Goal: Transaction & Acquisition: Purchase product/service

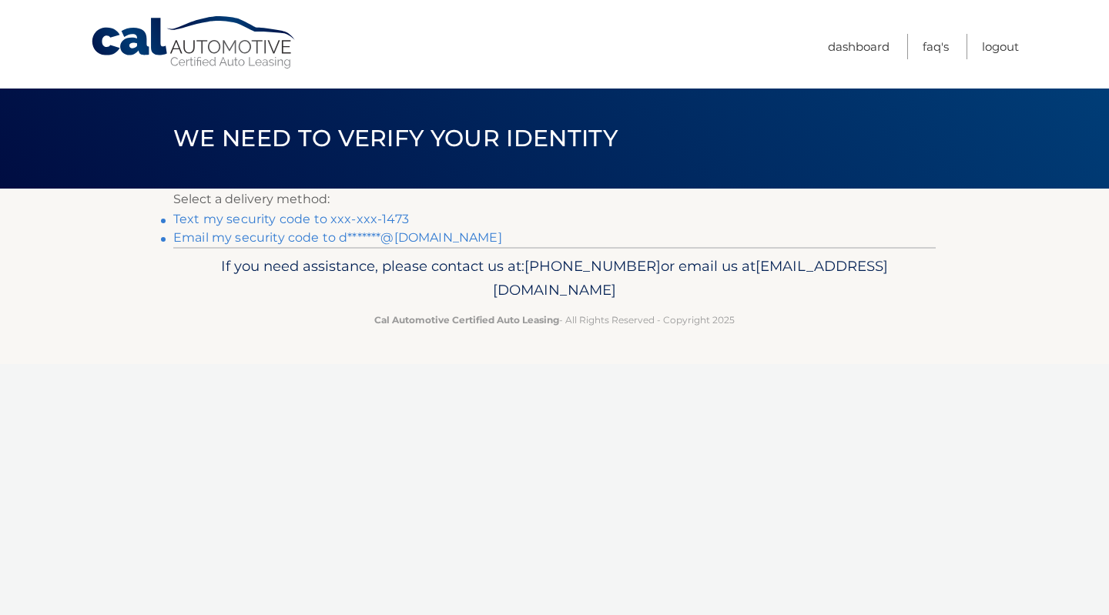
click at [329, 222] on link "Text my security code to xxx-xxx-1473" at bounding box center [291, 219] width 236 height 15
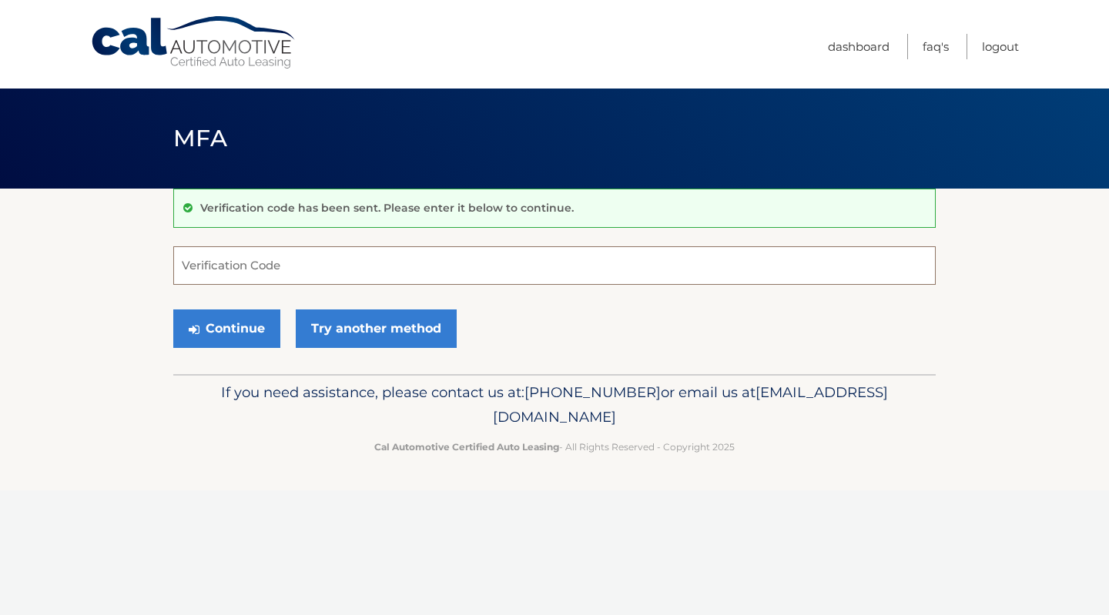
click at [305, 276] on input "Verification Code" at bounding box center [554, 265] width 762 height 38
type input "336263"
click at [216, 331] on button "Continue" at bounding box center [226, 329] width 107 height 38
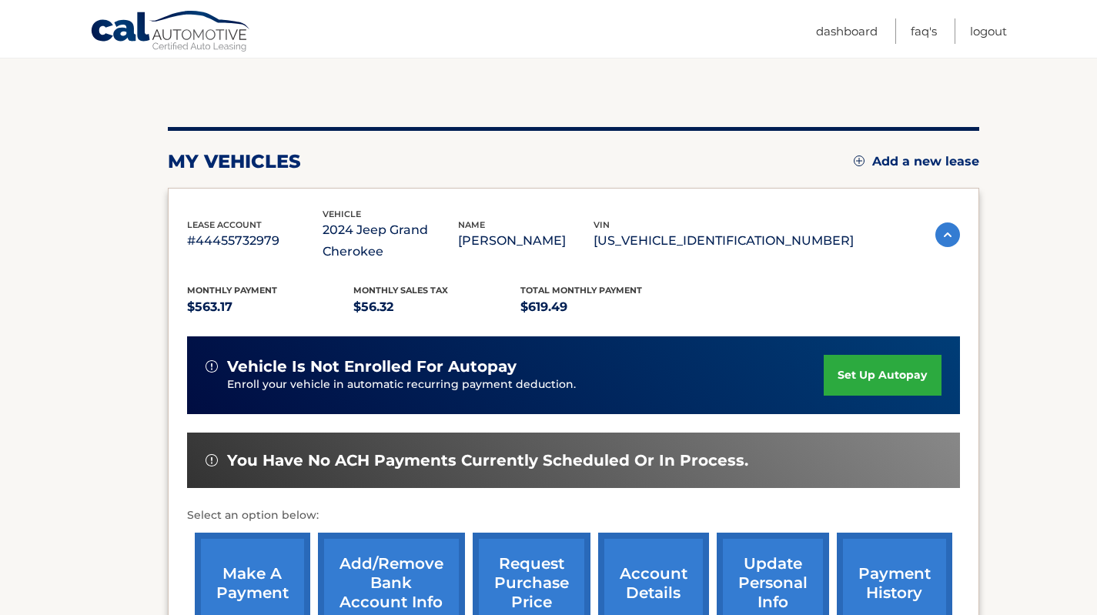
scroll to position [135, 0]
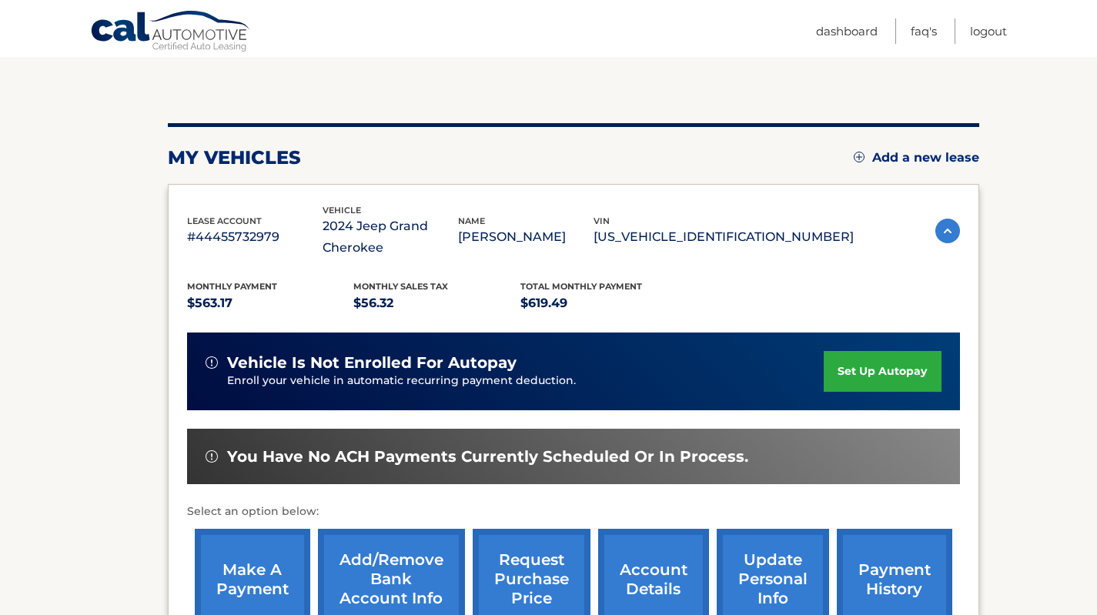
click at [231, 567] on link "make a payment" at bounding box center [252, 579] width 115 height 101
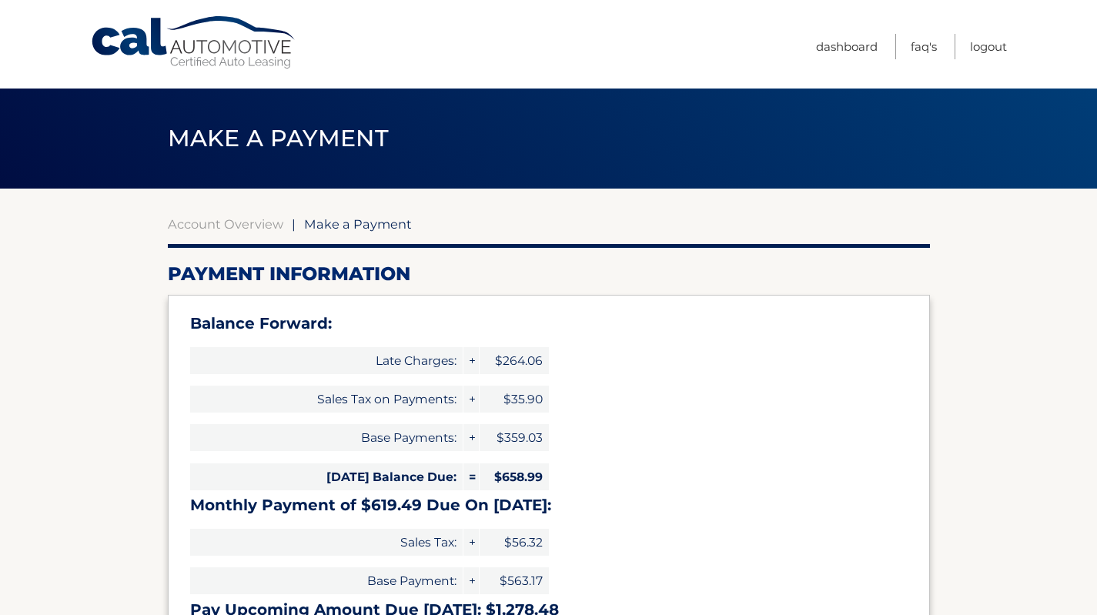
select select "NmY1M2U0OGEtN2VkYS00MTIyLWFmMWItZjJhYzE3YzcyYjdi"
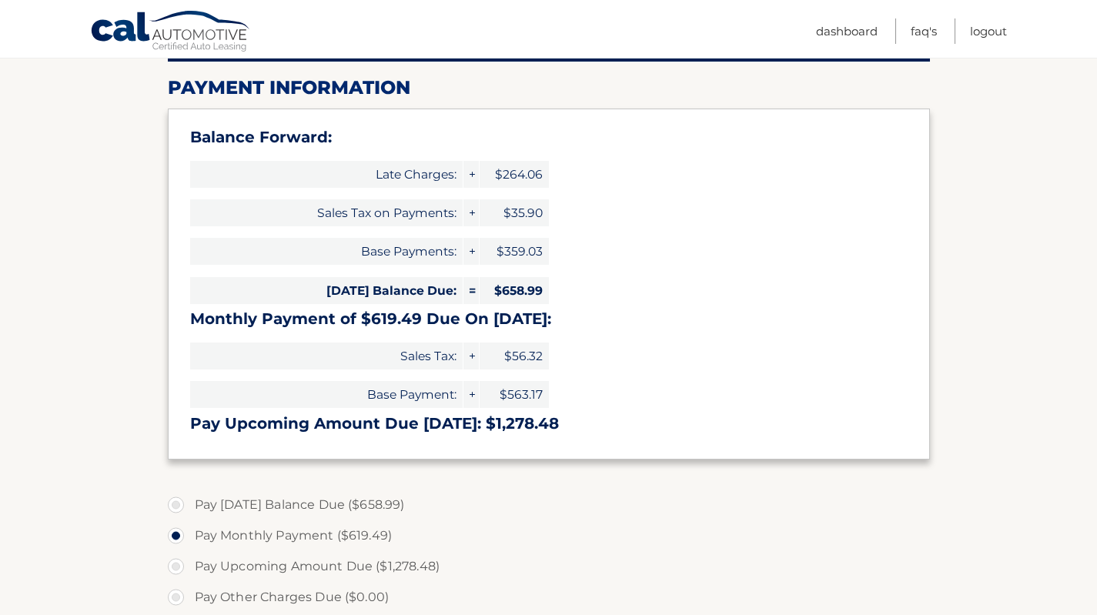
scroll to position [189, 0]
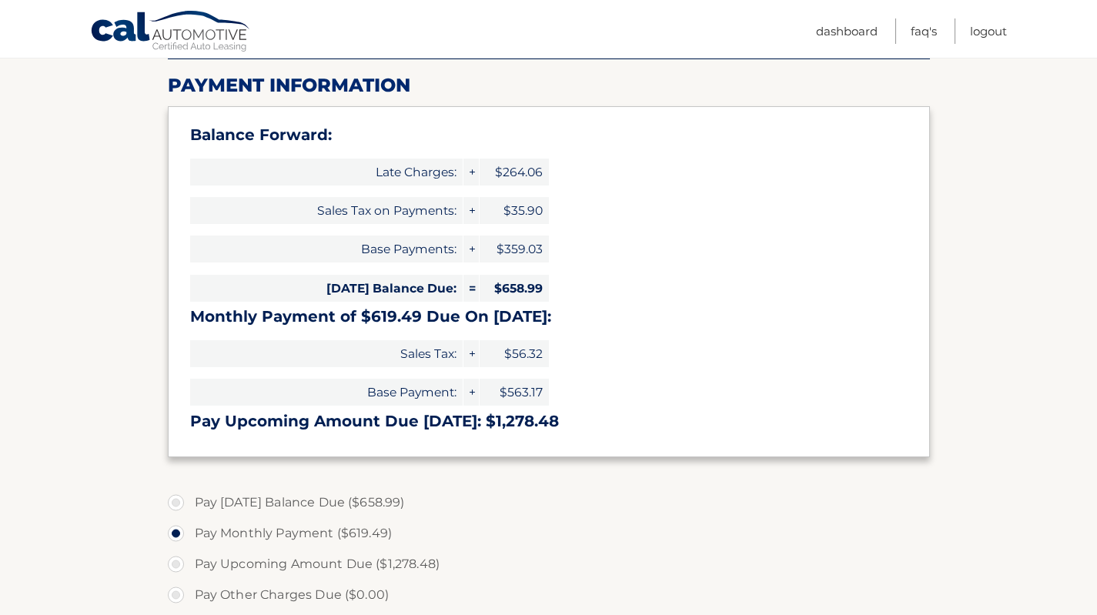
click at [174, 498] on label "Pay Today's Balance Due ($658.99)" at bounding box center [549, 502] width 762 height 31
click at [174, 498] on input "Pay Today's Balance Due ($658.99)" at bounding box center [181, 499] width 15 height 25
radio input "true"
type input "658.99"
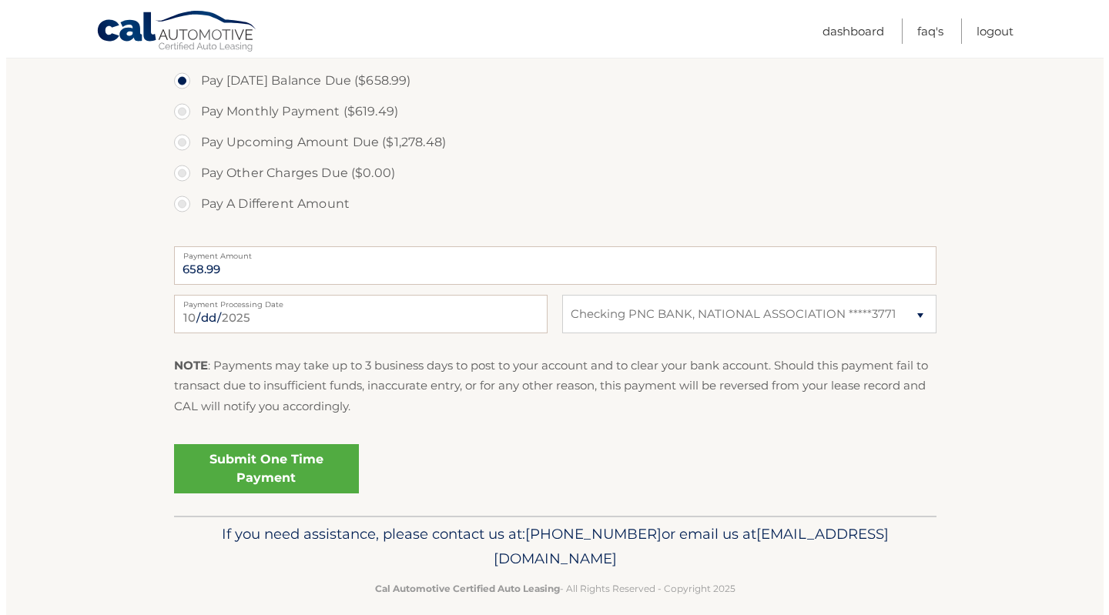
scroll to position [627, 0]
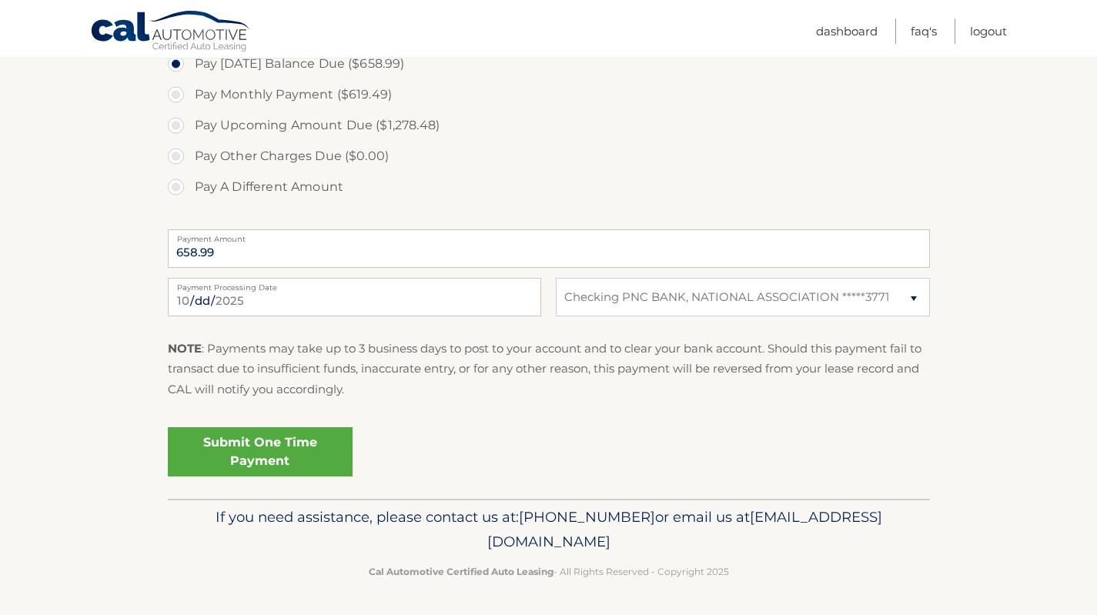
click at [220, 466] on link "Submit One Time Payment" at bounding box center [260, 451] width 185 height 49
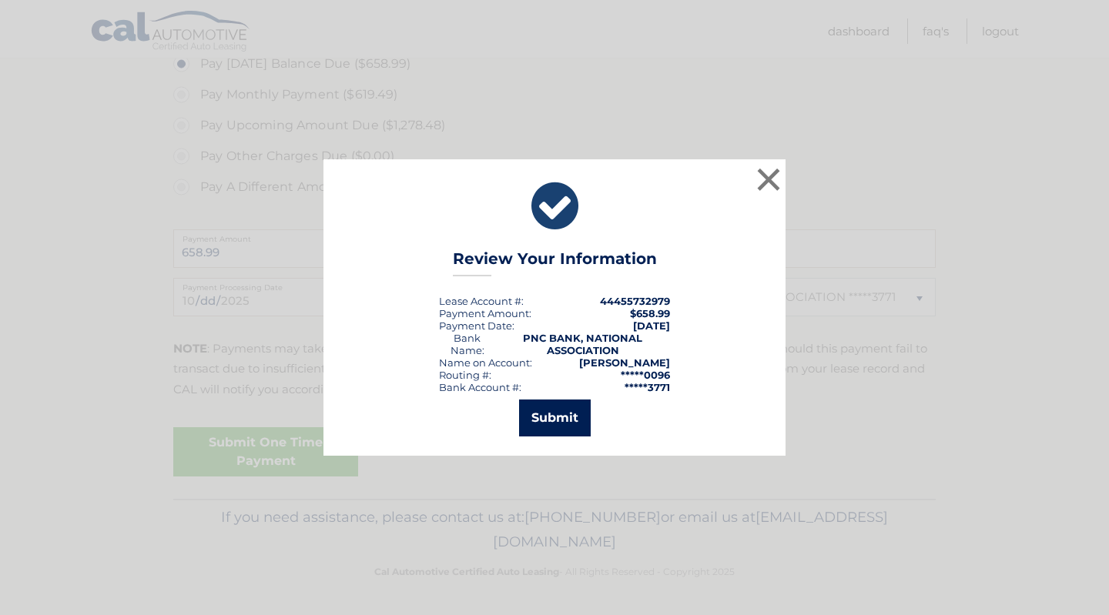
click at [532, 419] on button "Submit" at bounding box center [555, 418] width 72 height 37
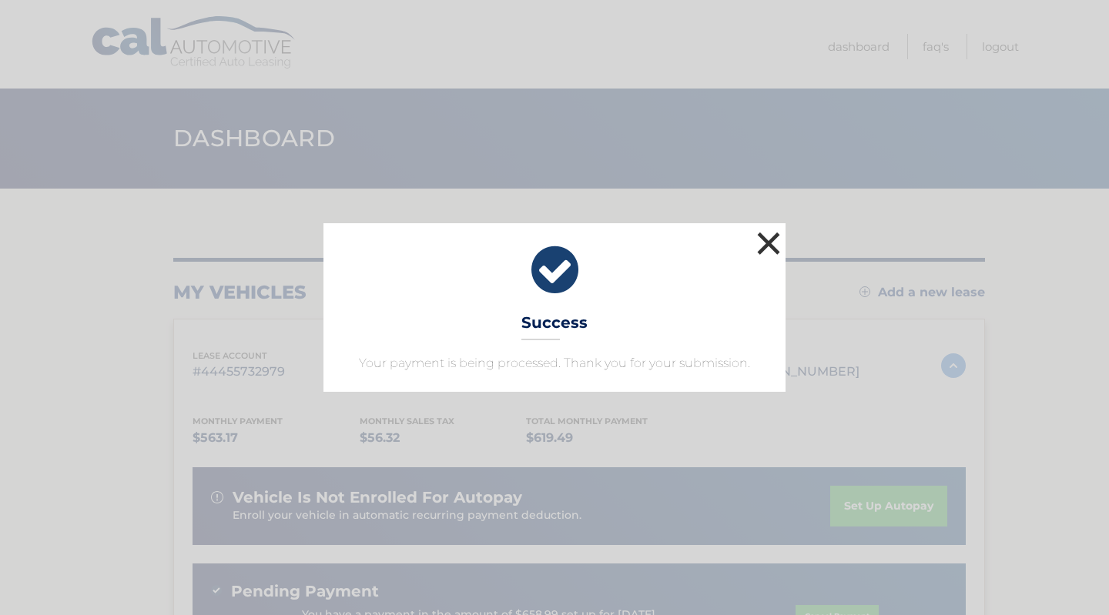
click at [771, 245] on button "×" at bounding box center [768, 243] width 31 height 31
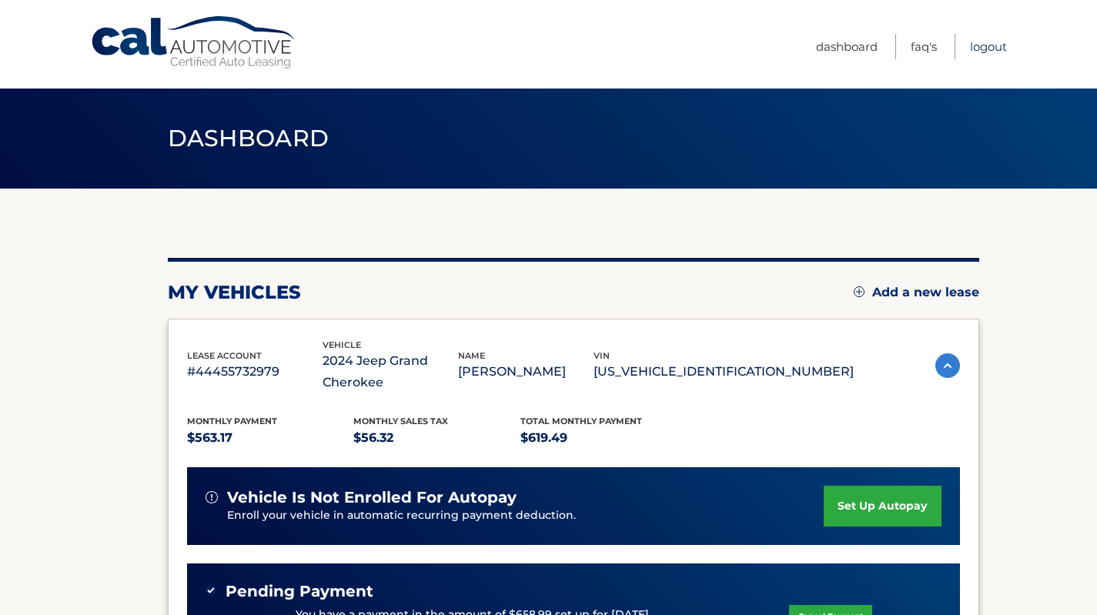
click at [992, 44] on link "Logout" at bounding box center [988, 46] width 37 height 25
